Goal: Transaction & Acquisition: Purchase product/service

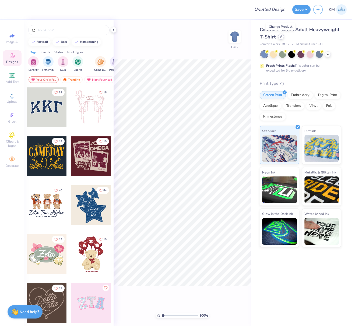
click at [280, 37] on icon at bounding box center [280, 36] width 3 height 3
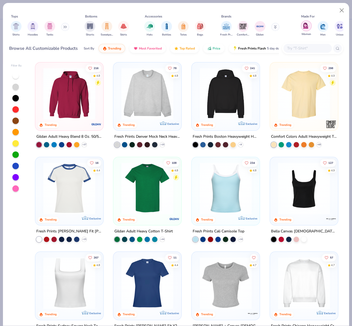
click at [306, 28] on img "filter for Women" at bounding box center [306, 26] width 6 height 6
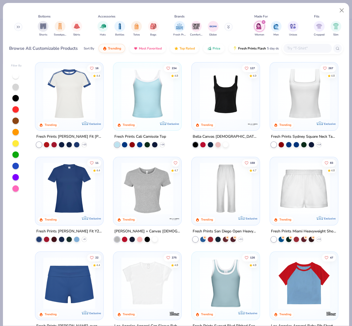
scroll to position [0, 76]
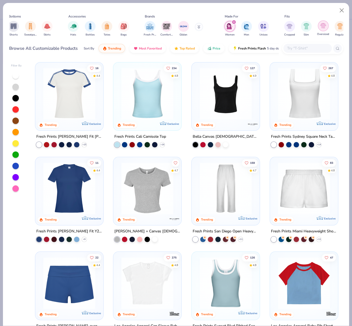
click at [324, 28] on img "filter for Oversized" at bounding box center [323, 26] width 6 height 6
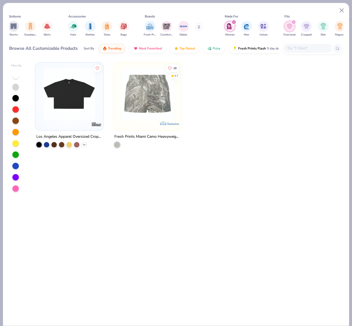
click at [82, 144] on icon at bounding box center [84, 144] width 4 height 4
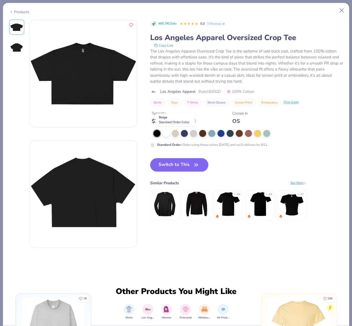
drag, startPoint x: 174, startPoint y: 133, endPoint x: 174, endPoint y: 137, distance: 4.8
click at [174, 133] on div at bounding box center [174, 133] width 7 height 7
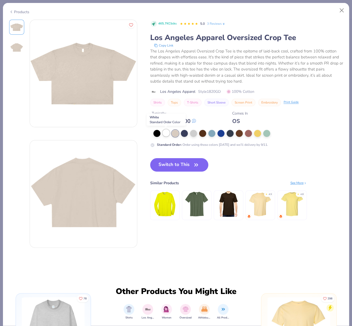
click at [165, 132] on div at bounding box center [165, 132] width 7 height 7
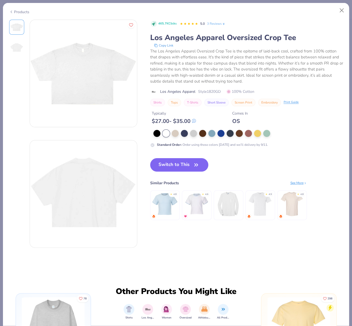
click at [173, 166] on button "Switch to This" at bounding box center [179, 164] width 58 height 13
